Goal: Task Accomplishment & Management: Manage account settings

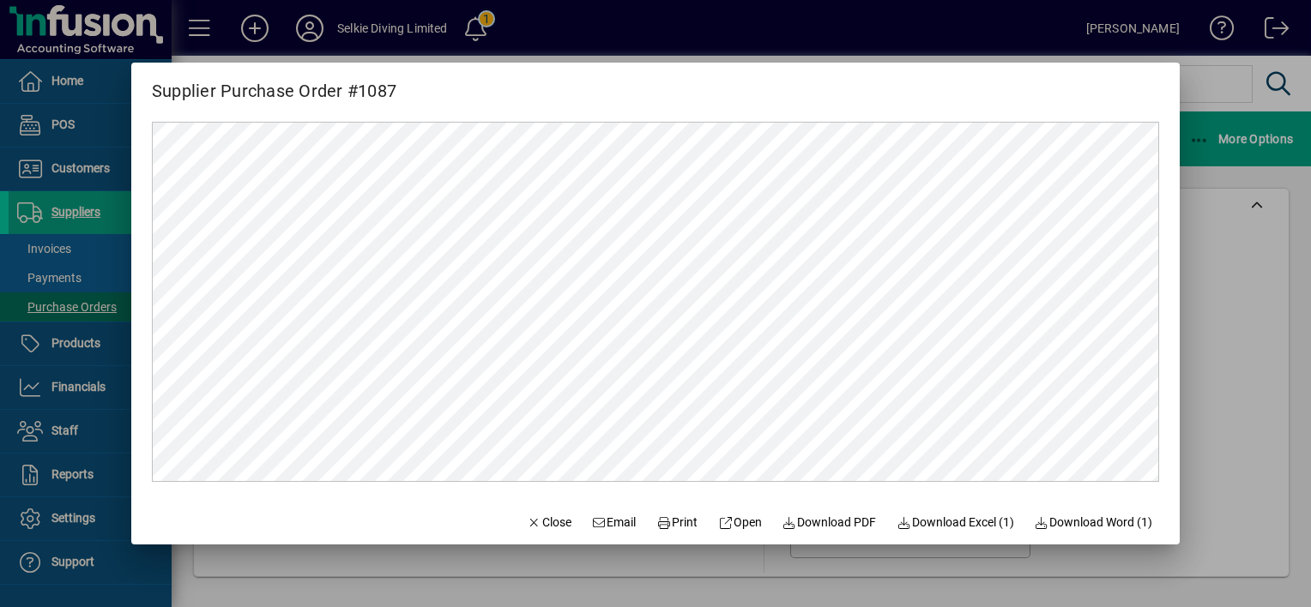
click at [1218, 384] on div at bounding box center [655, 303] width 1311 height 607
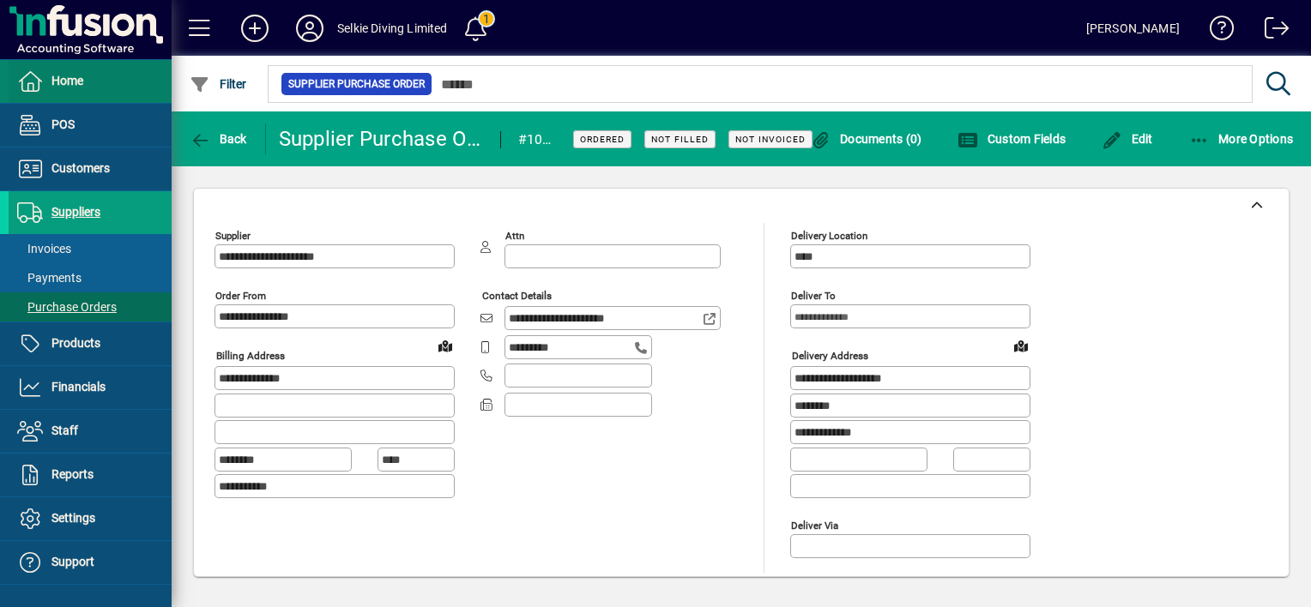
click at [58, 80] on span "Home" at bounding box center [67, 81] width 32 height 14
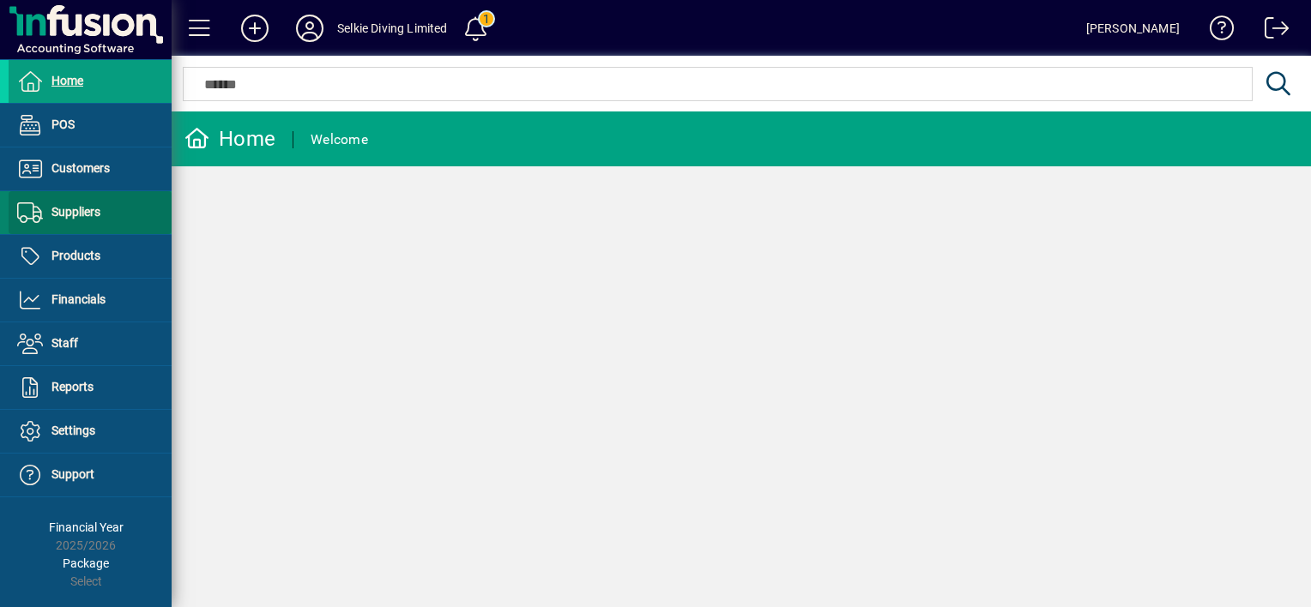
click at [71, 213] on span "Suppliers" at bounding box center [75, 212] width 49 height 14
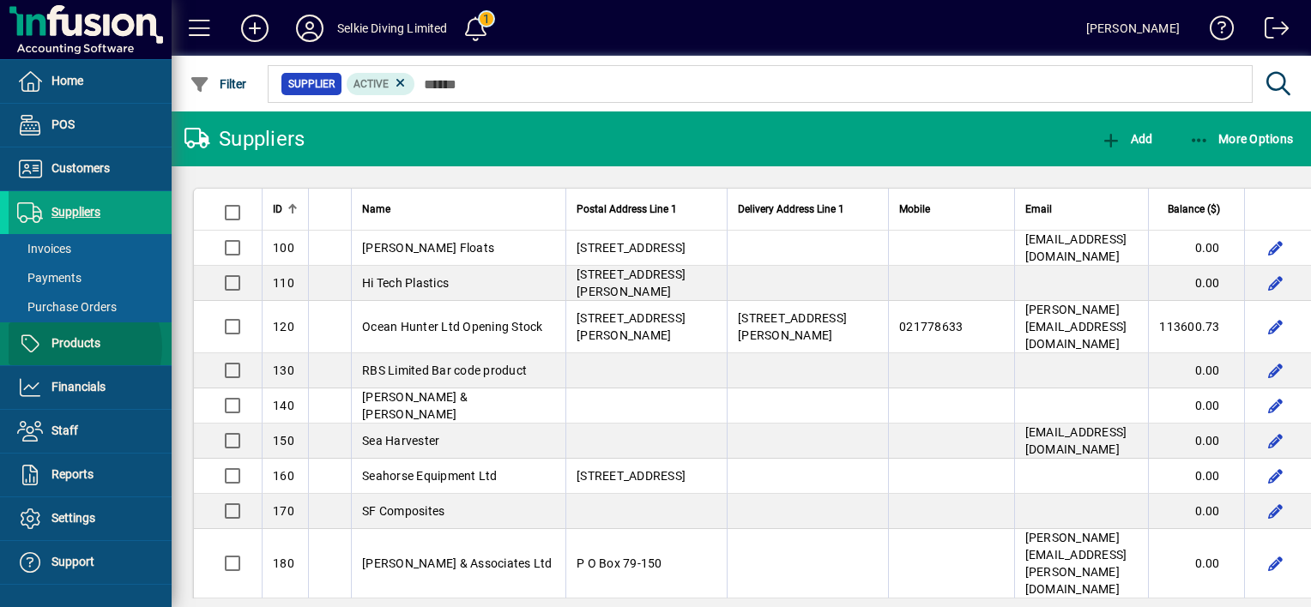
click at [72, 347] on span "Products" at bounding box center [75, 343] width 49 height 14
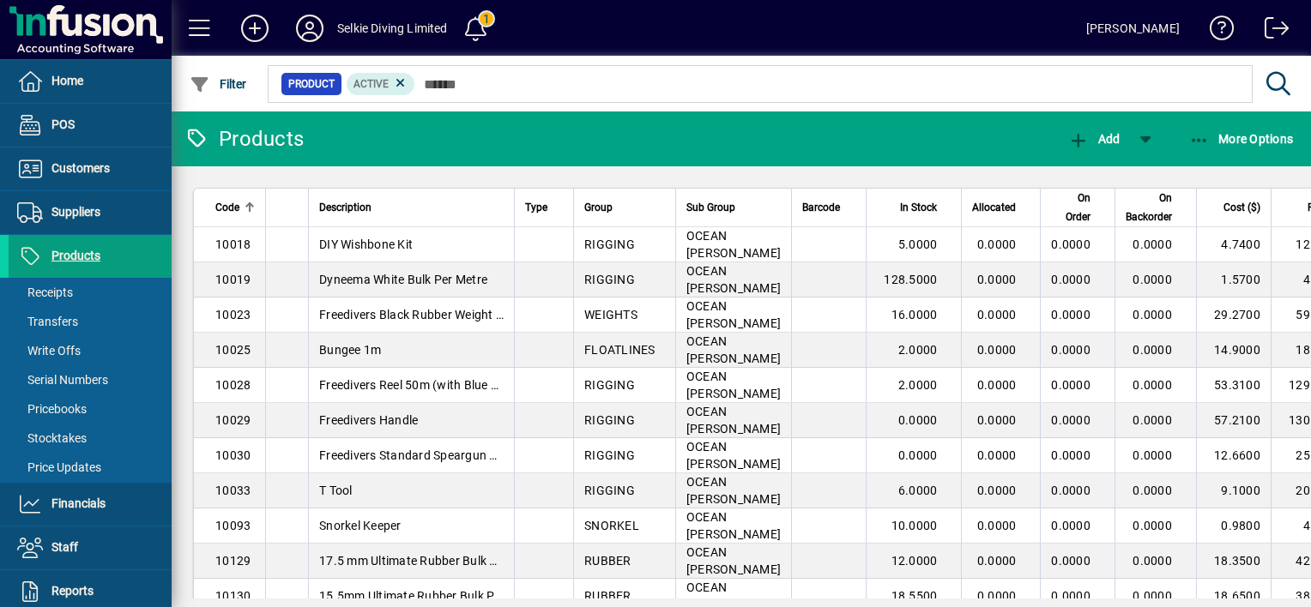
click at [233, 206] on span "Code" at bounding box center [227, 207] width 24 height 19
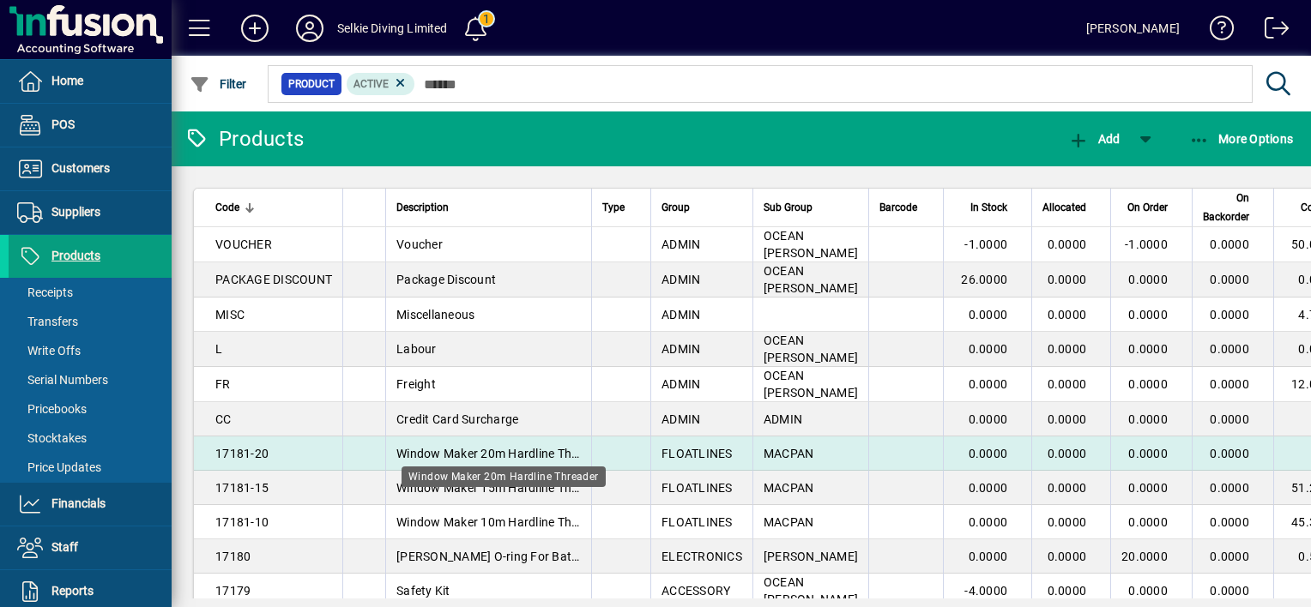
click at [507, 448] on span "Window Maker 20m Hardline Threader" at bounding box center [501, 454] width 211 height 14
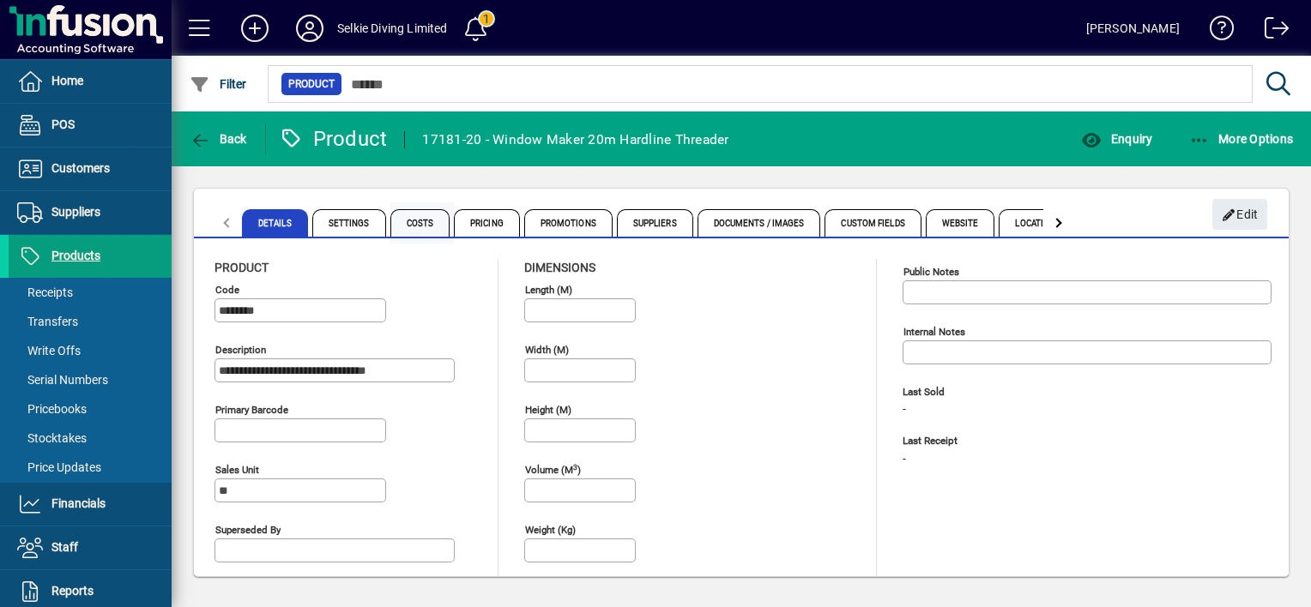
click at [423, 225] on span "Costs" at bounding box center [420, 222] width 60 height 27
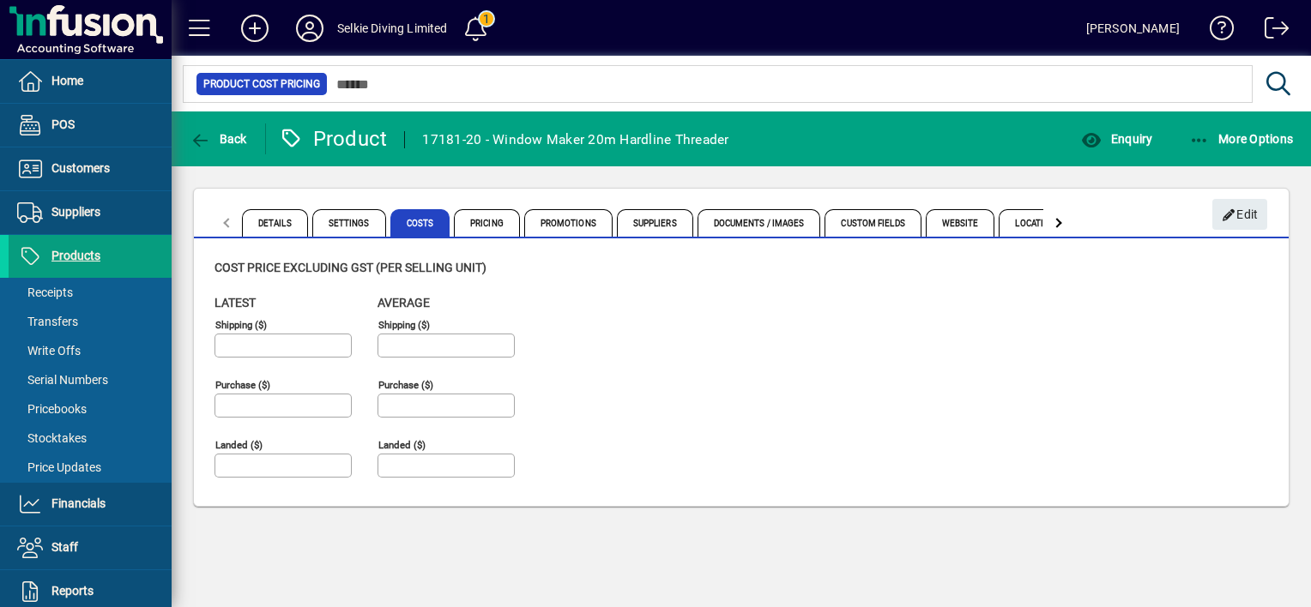
click at [292, 402] on input "Purchase ($)" at bounding box center [285, 406] width 132 height 14
click at [1256, 202] on span "Edit" at bounding box center [1240, 215] width 37 height 28
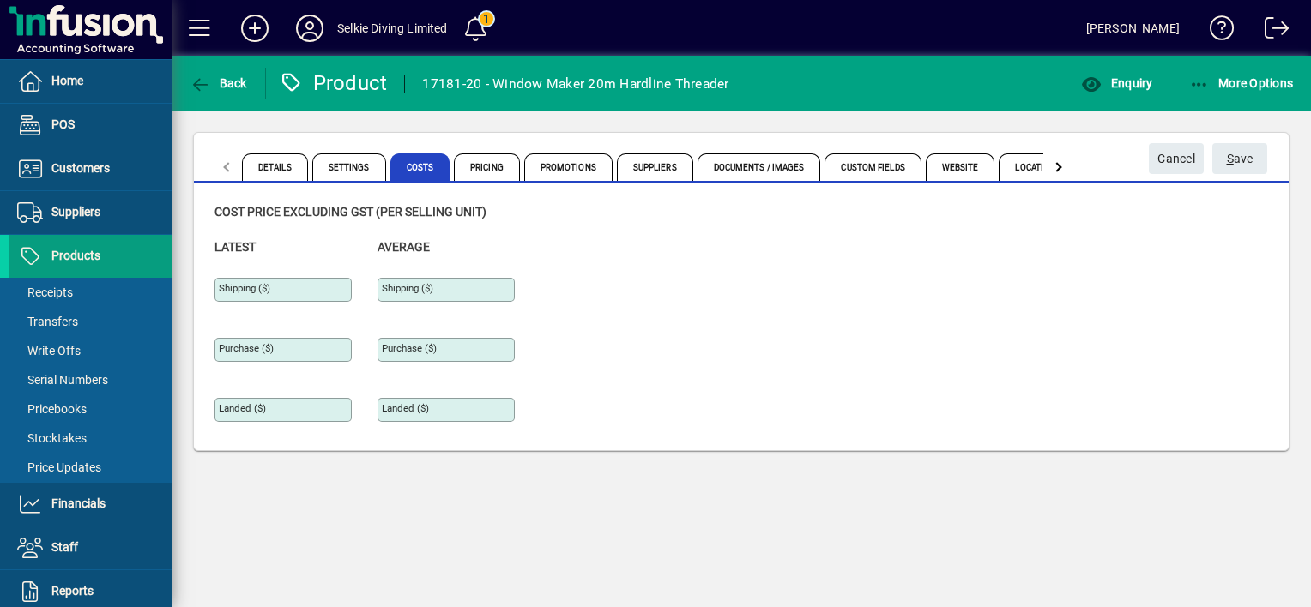
click at [280, 347] on input "Purchase ($)" at bounding box center [285, 350] width 132 height 14
paste input "**********"
type input "*******"
drag, startPoint x: 603, startPoint y: 354, endPoint x: 612, endPoint y: 342, distance: 14.8
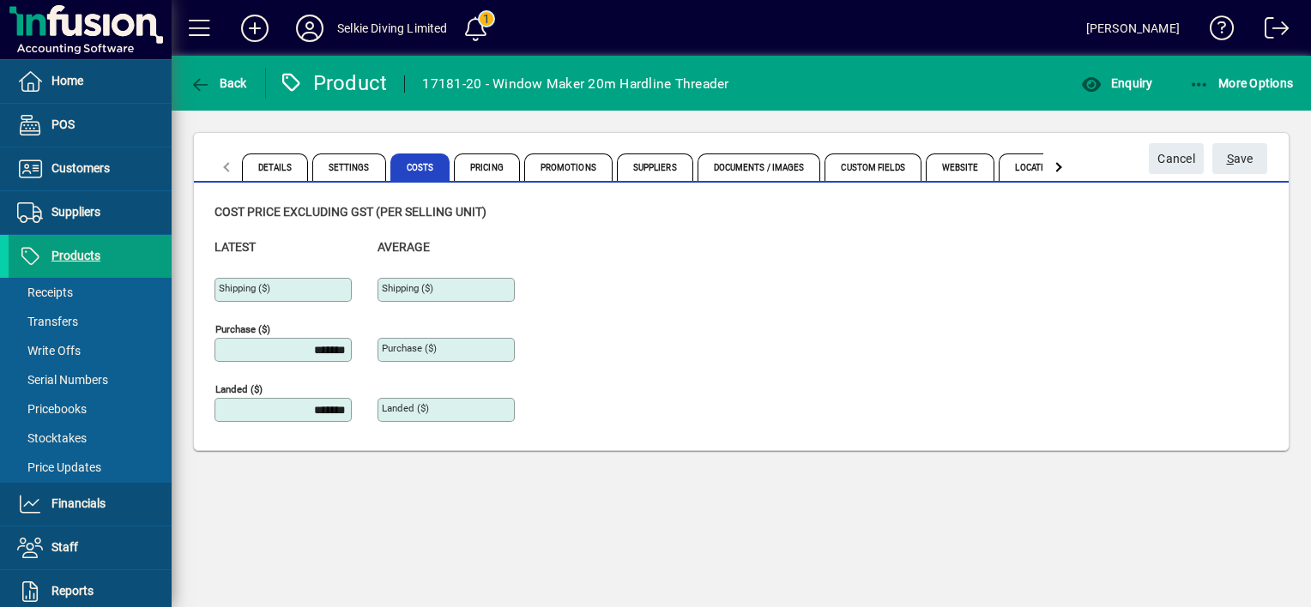
click at [606, 353] on div "Latest Shipping ($) Purchase ($) ******* Landed ($) ******* Average Shipping ($…" at bounding box center [740, 337] width 1053 height 198
click at [1270, 166] on mat-tab-group "Details Settings Costs Pricing Promotions Suppliers Documents / Images Custom F…" at bounding box center [741, 165] width 1095 height 36
click at [1249, 161] on span "S ave" at bounding box center [1240, 159] width 27 height 28
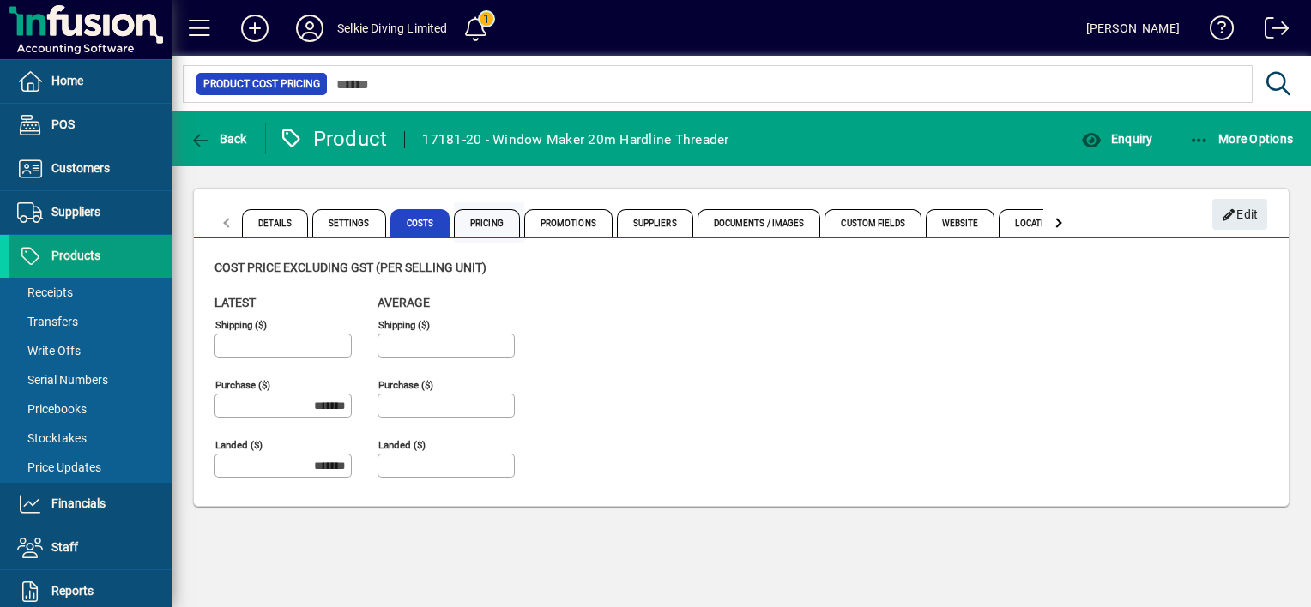
click at [477, 226] on span "Pricing" at bounding box center [487, 222] width 66 height 27
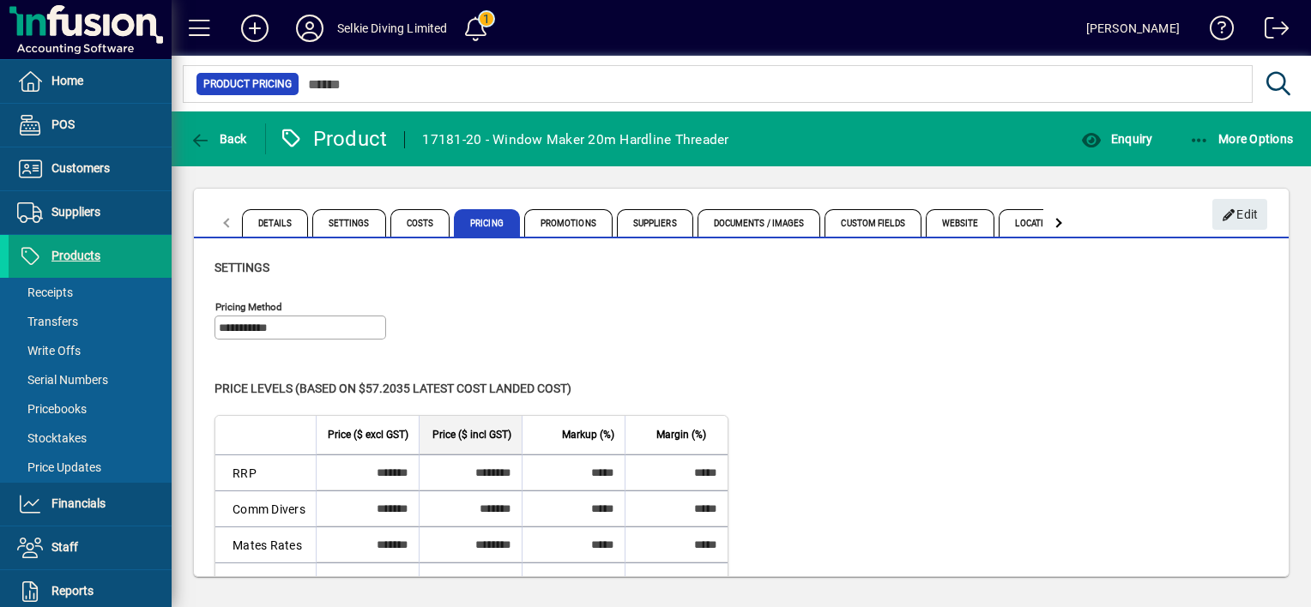
click at [769, 374] on div "Price levels (based on $57.2035 Latest cost landed cost) Level Price ($ excl GS…" at bounding box center [741, 560] width 1095 height 394
